Goal: Check status

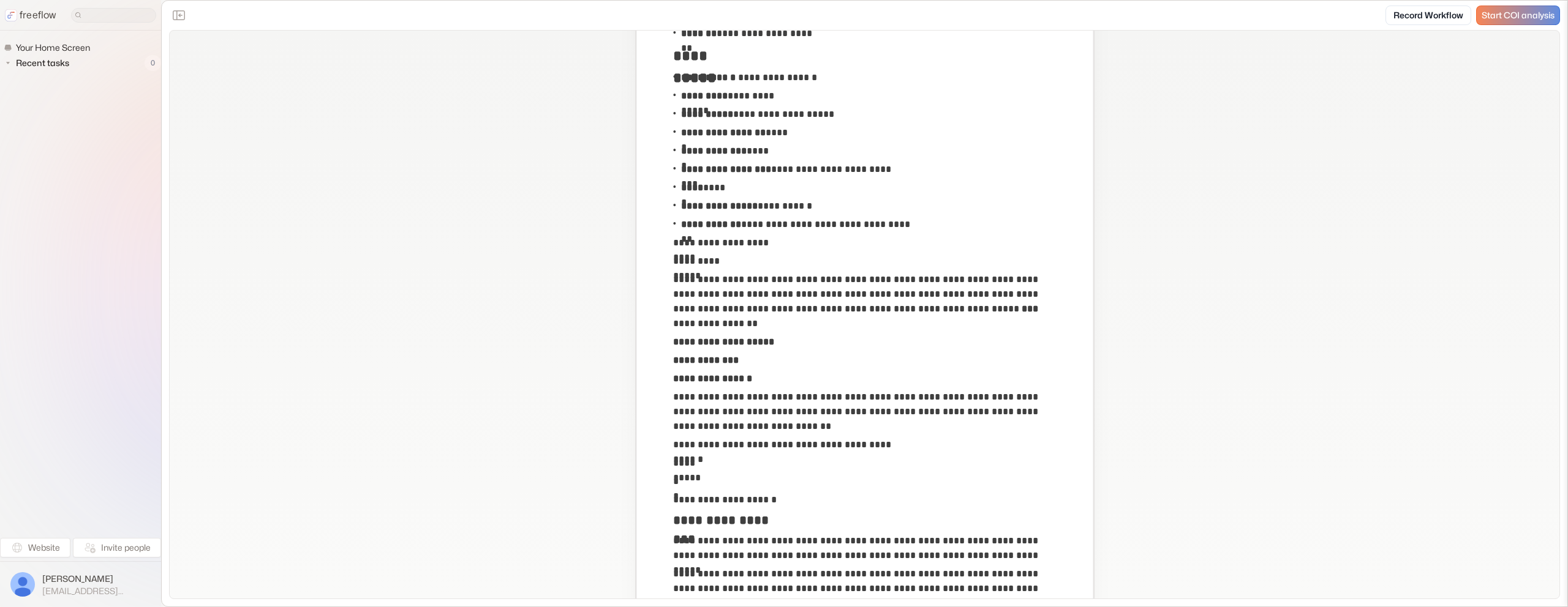
scroll to position [165, 0]
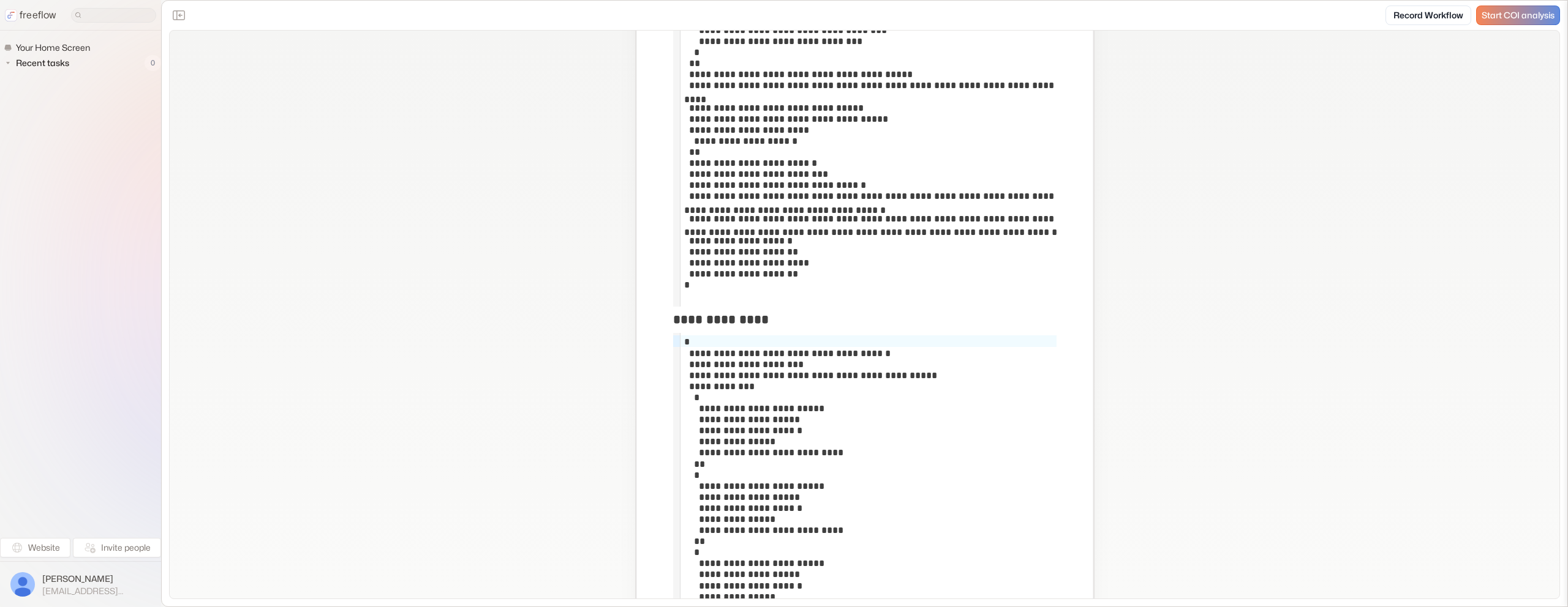
scroll to position [1463, 0]
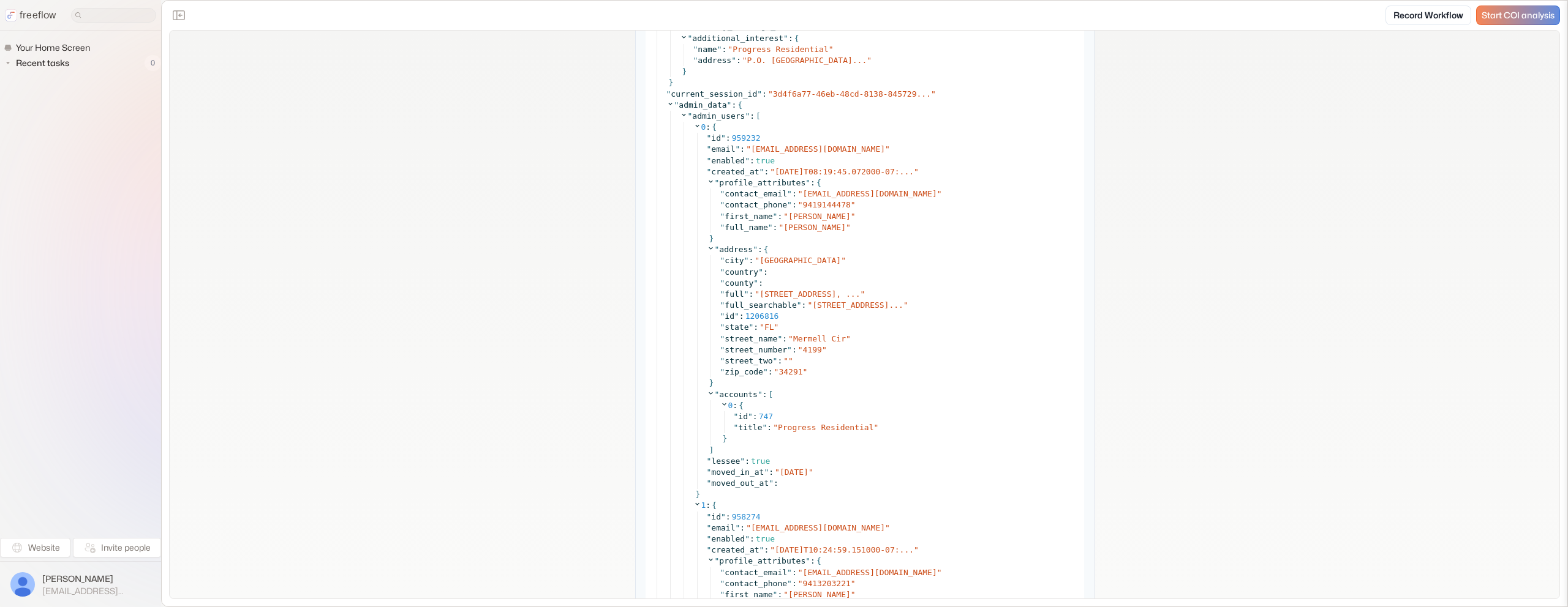
scroll to position [10912, 0]
